Goal: Learn about a topic

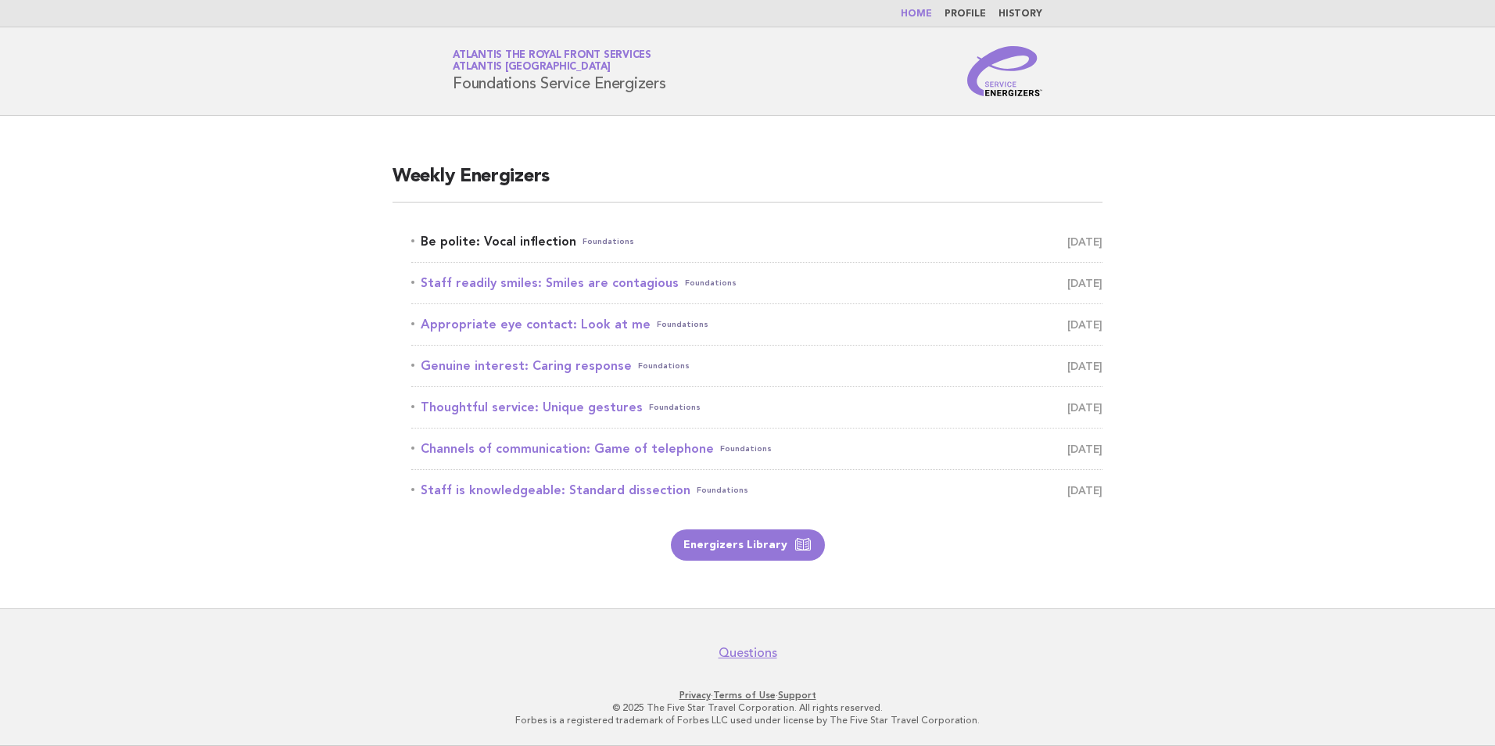
click at [523, 249] on link "Be polite: Vocal inflection Foundations August 24" at bounding box center [756, 242] width 691 height 22
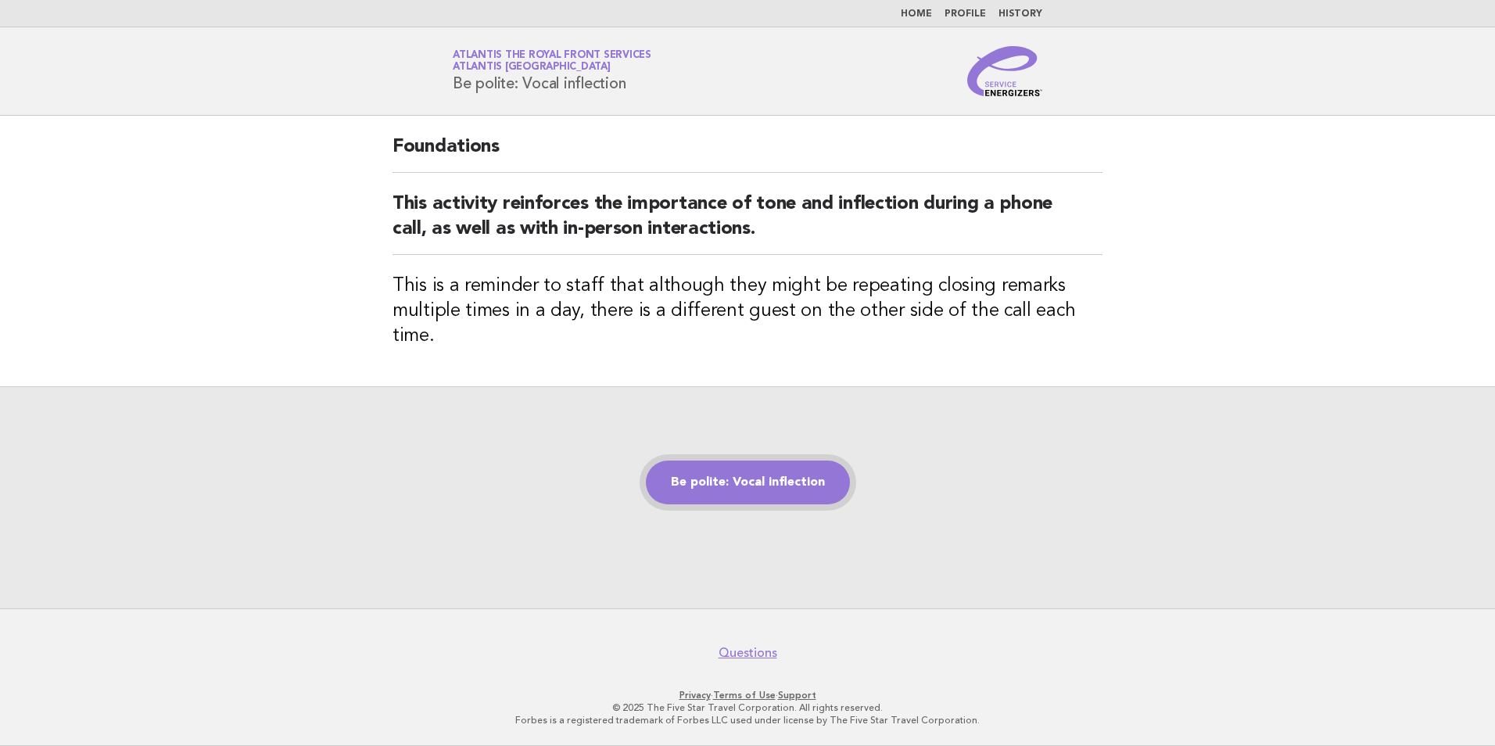
click at [789, 474] on link "Be polite: Vocal inflection" at bounding box center [748, 483] width 204 height 44
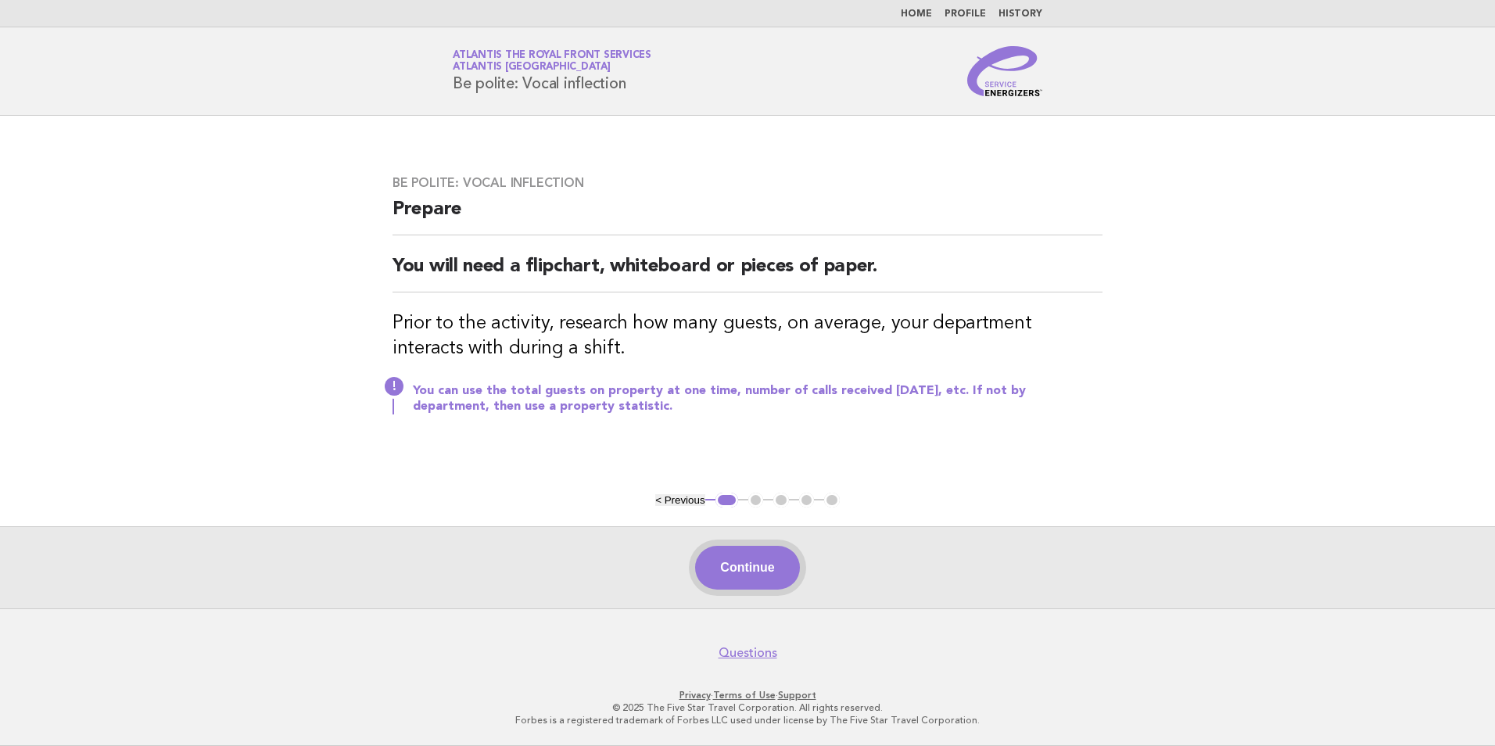
click at [763, 564] on button "Continue" at bounding box center [747, 568] width 104 height 44
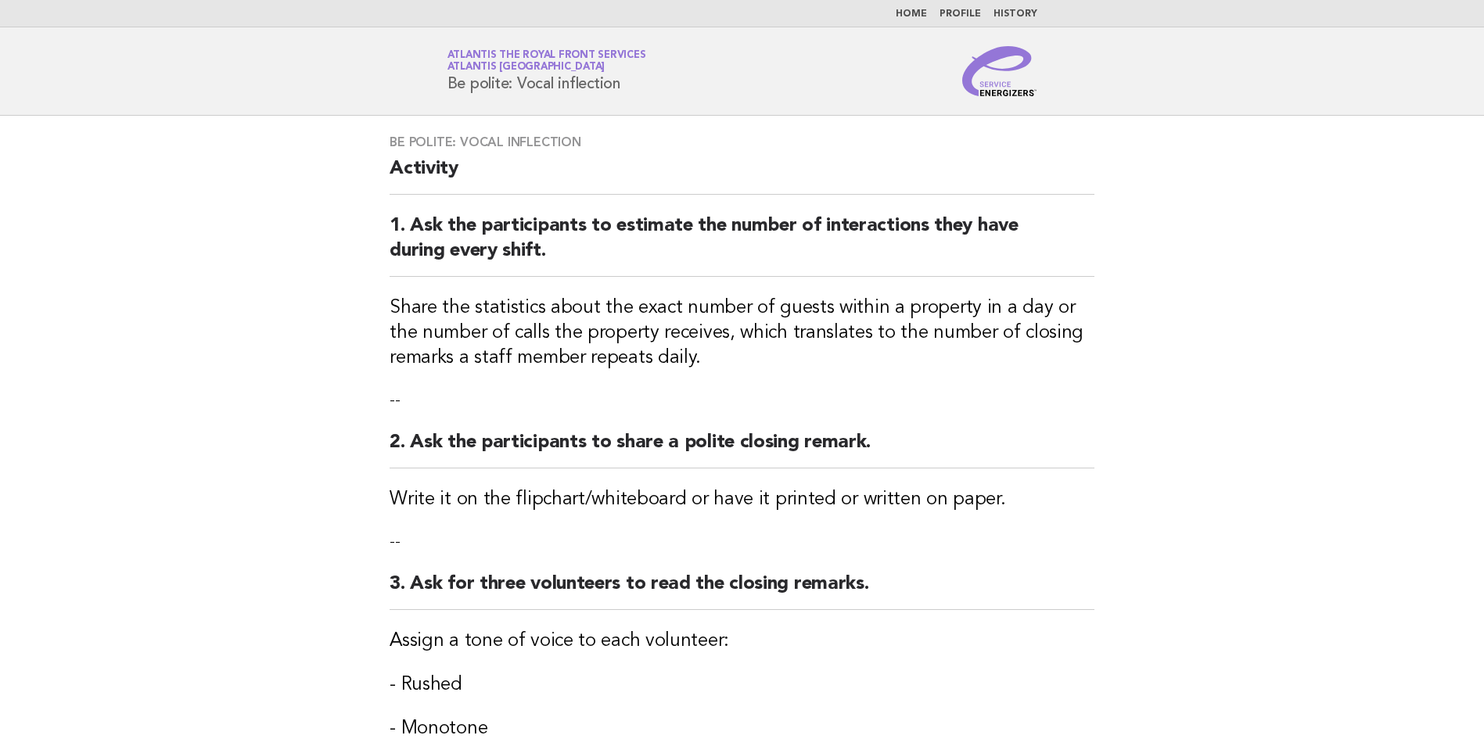
scroll to position [368, 0]
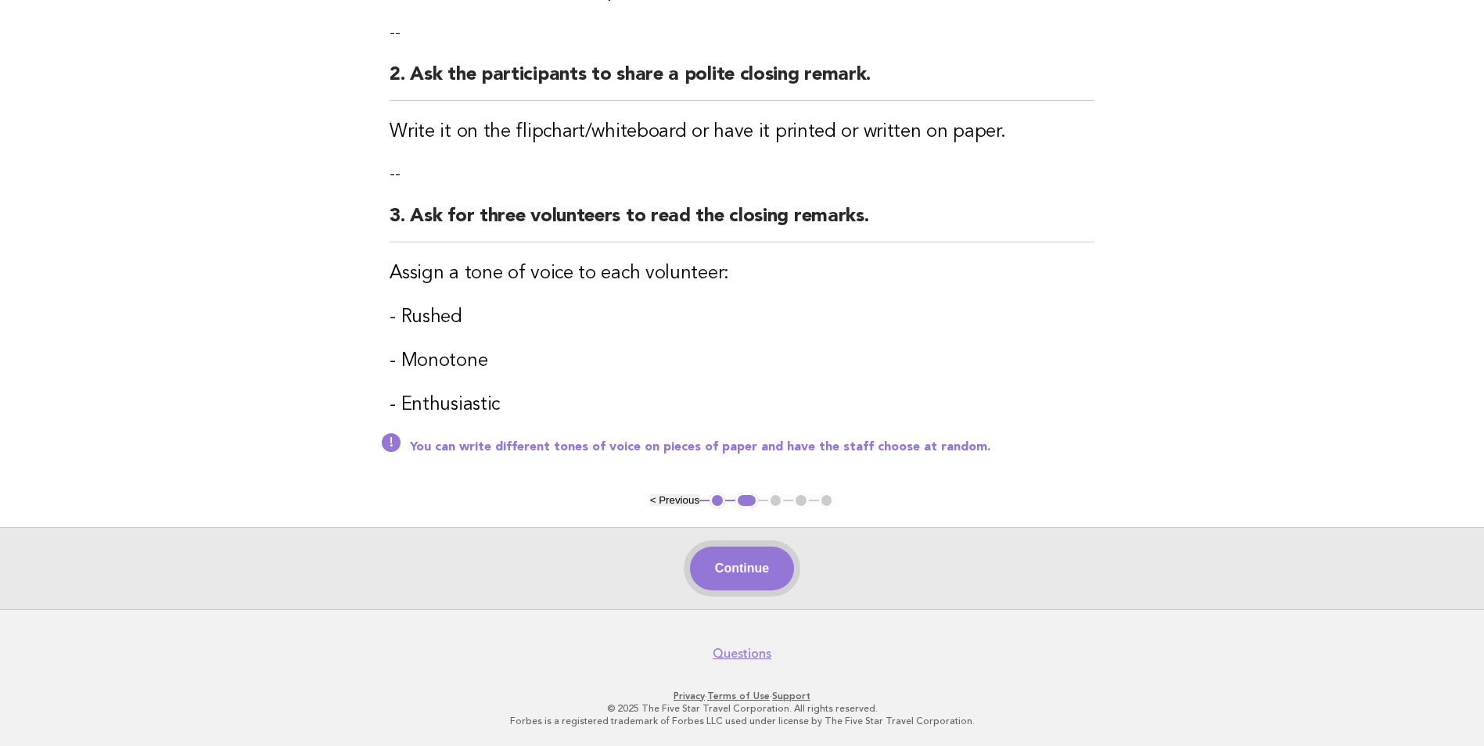
click at [735, 573] on button "Continue" at bounding box center [742, 569] width 104 height 44
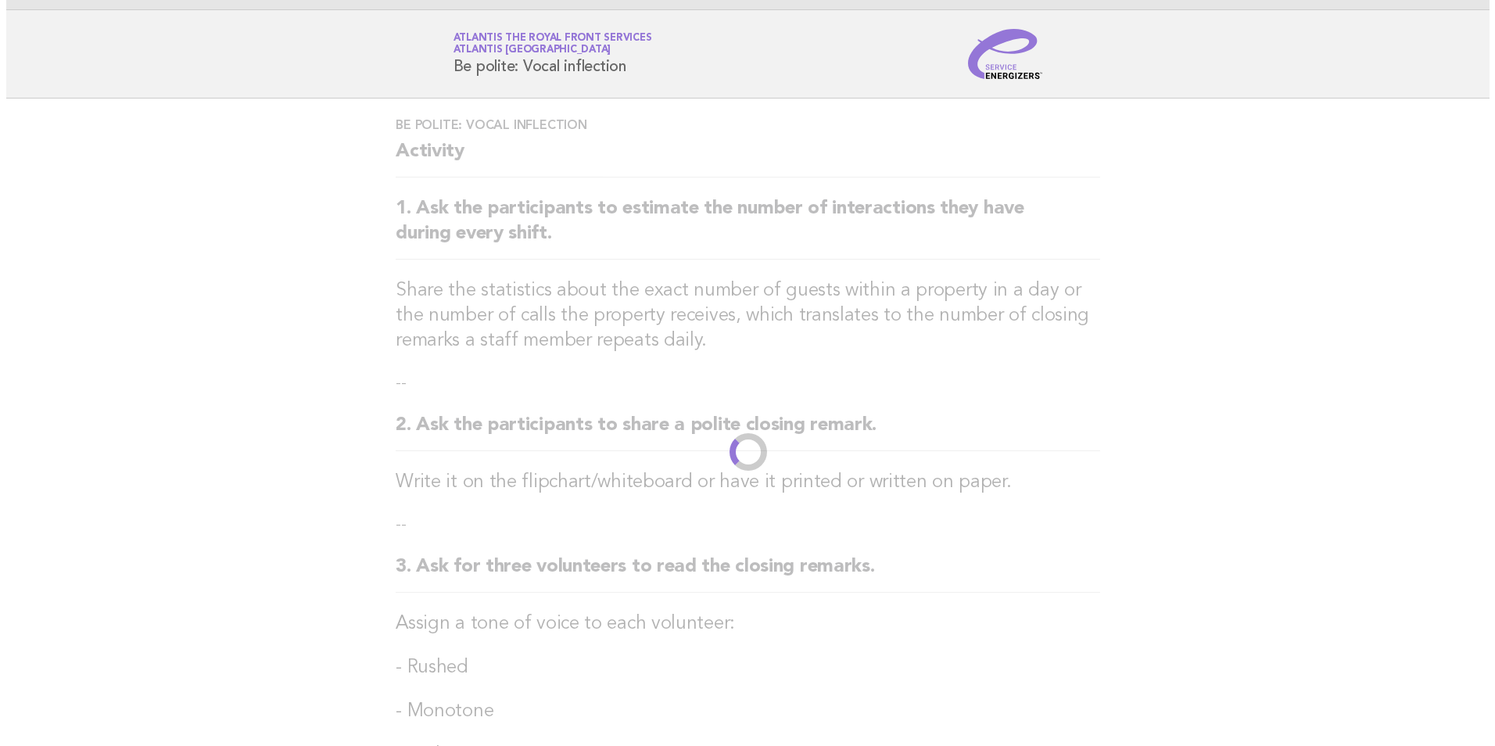
scroll to position [0, 0]
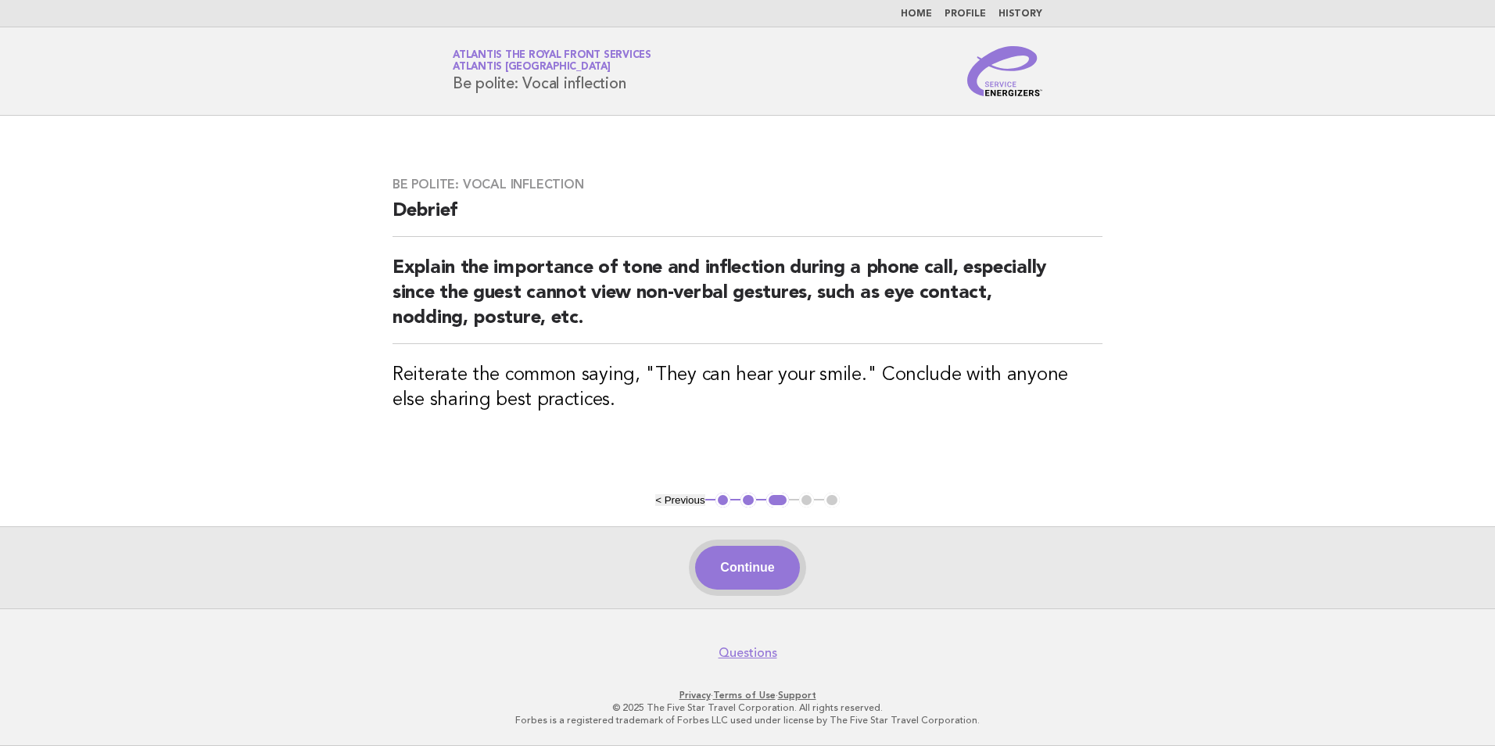
click at [773, 576] on button "Continue" at bounding box center [747, 568] width 104 height 44
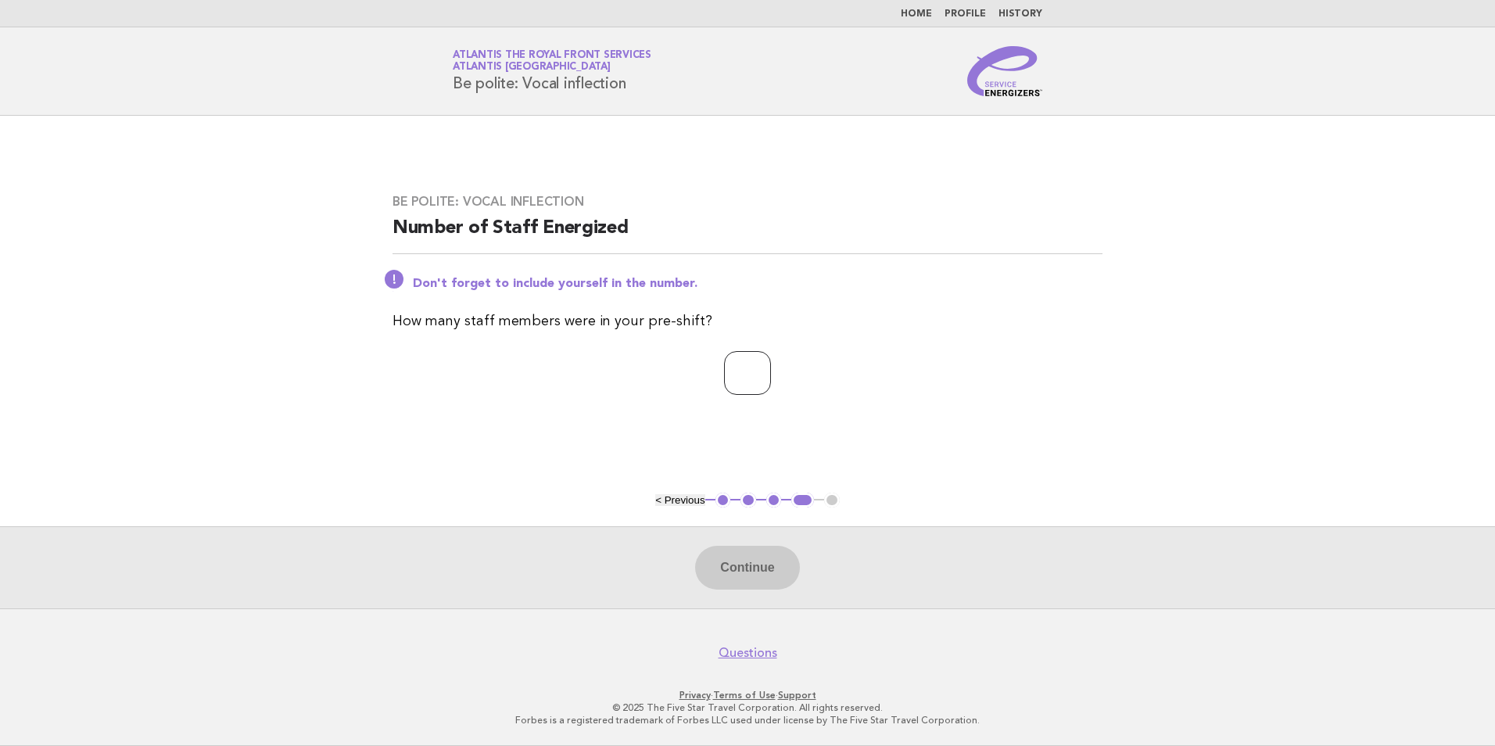
click at [724, 368] on input "number" at bounding box center [747, 373] width 47 height 44
type input "**"
click at [742, 571] on button "Continue" at bounding box center [747, 568] width 104 height 44
